Goal: Task Accomplishment & Management: Use online tool/utility

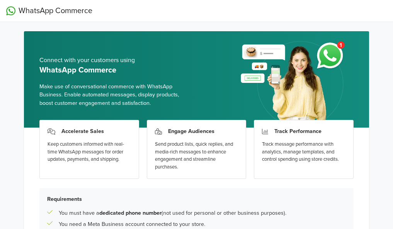
drag, startPoint x: 370, startPoint y: 0, endPoint x: 124, endPoint y: 15, distance: 246.8
click at [124, 15] on nav "WhatsApp Commerce" at bounding box center [196, 11] width 393 height 22
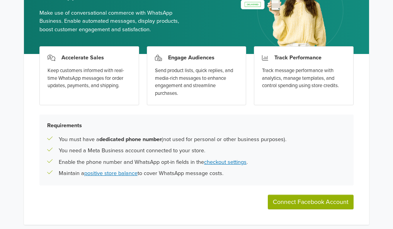
scroll to position [98, 0]
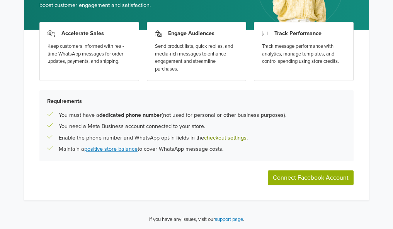
click at [215, 139] on link "checkout settings" at bounding box center [225, 138] width 42 height 7
click at [286, 171] on button "Connect Facebook Account" at bounding box center [311, 178] width 86 height 15
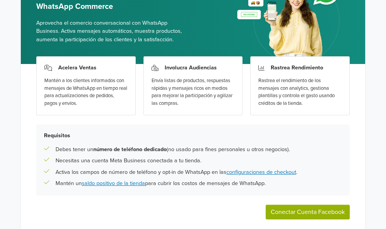
scroll to position [66, 0]
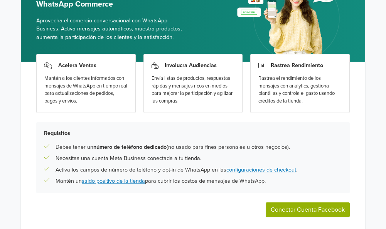
click at [386, 77] on div "WhatsApp Commerce Conecta con tus clientes usando WhatsApp Commerce Aprovecha e…" at bounding box center [193, 98] width 386 height 328
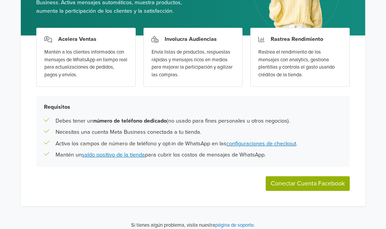
scroll to position [98, 0]
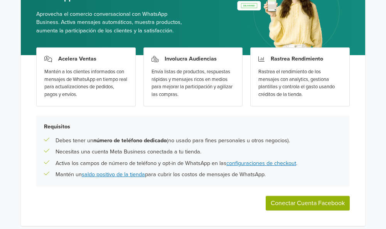
scroll to position [74, 0]
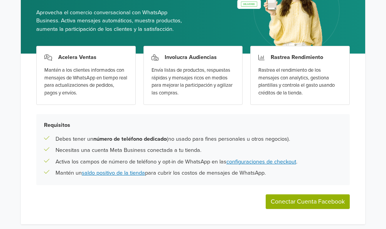
click at [286, 201] on button "Conectar Cuenta Facebook" at bounding box center [308, 202] width 84 height 15
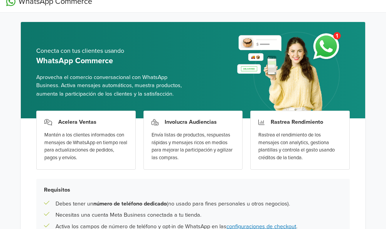
scroll to position [0, 0]
